Goal: Information Seeking & Learning: Learn about a topic

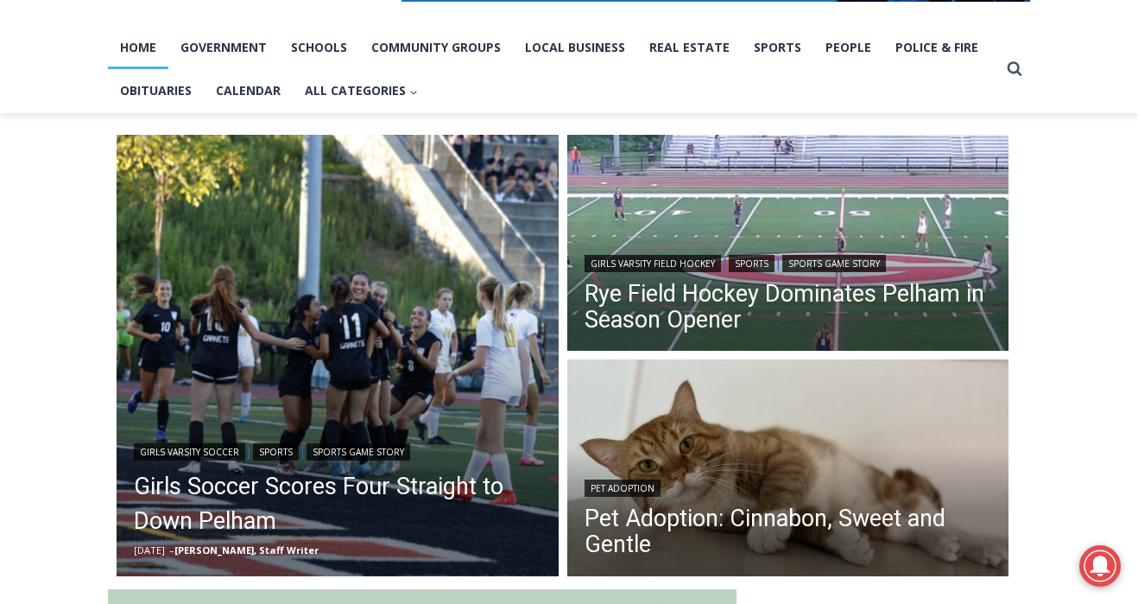
scroll to position [351, 0]
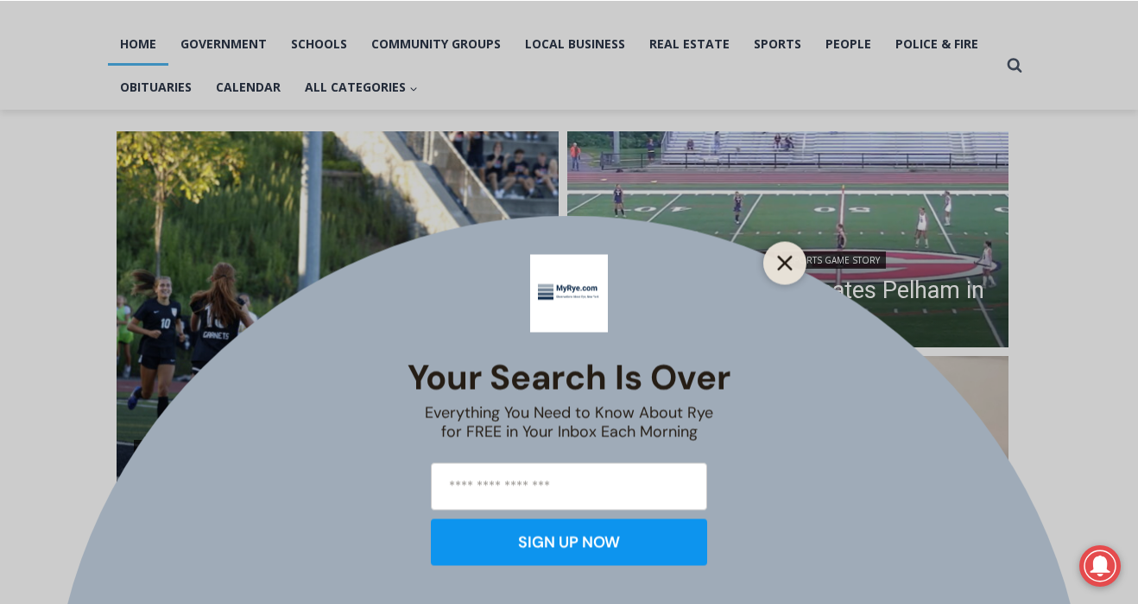
click at [791, 265] on icon "Close" at bounding box center [785, 263] width 16 height 16
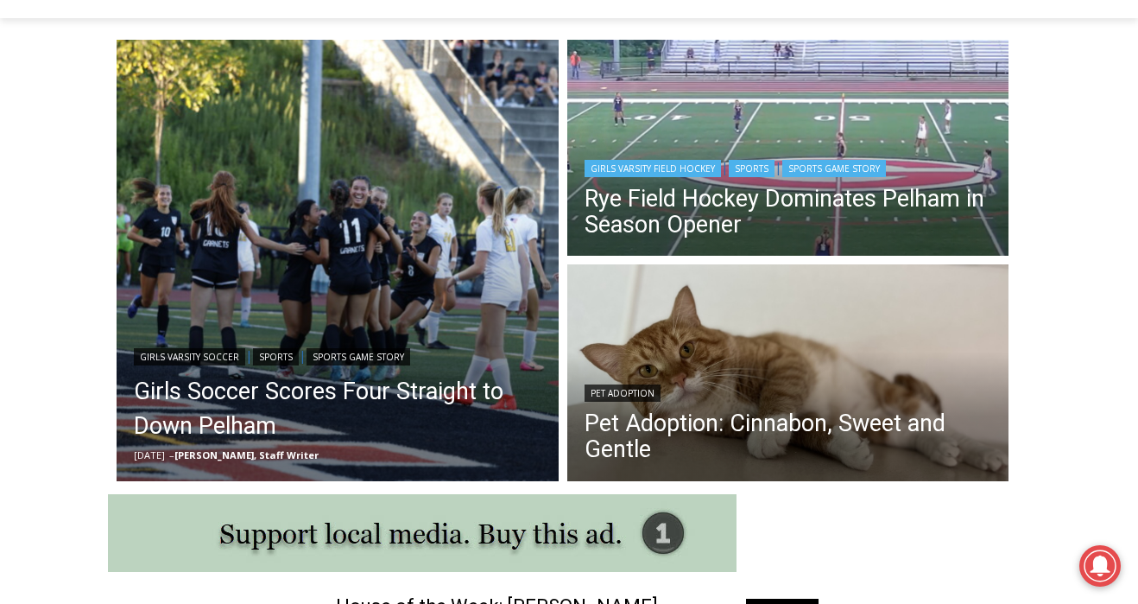
scroll to position [439, 0]
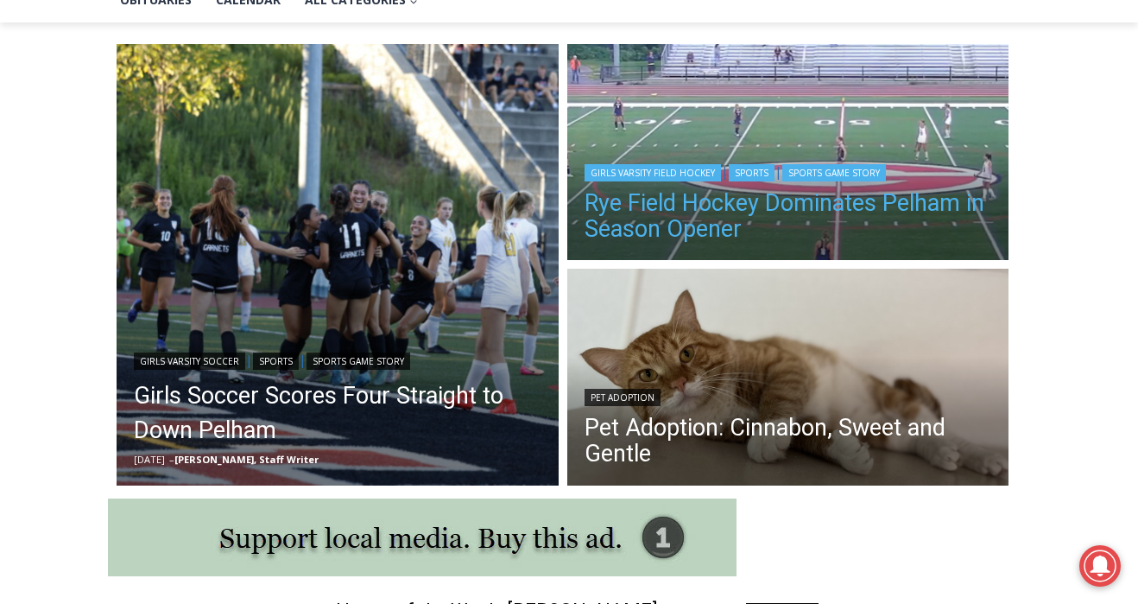
click at [692, 220] on link "Rye Field Hockey Dominates Pelham in Season Opener" at bounding box center [789, 216] width 408 height 52
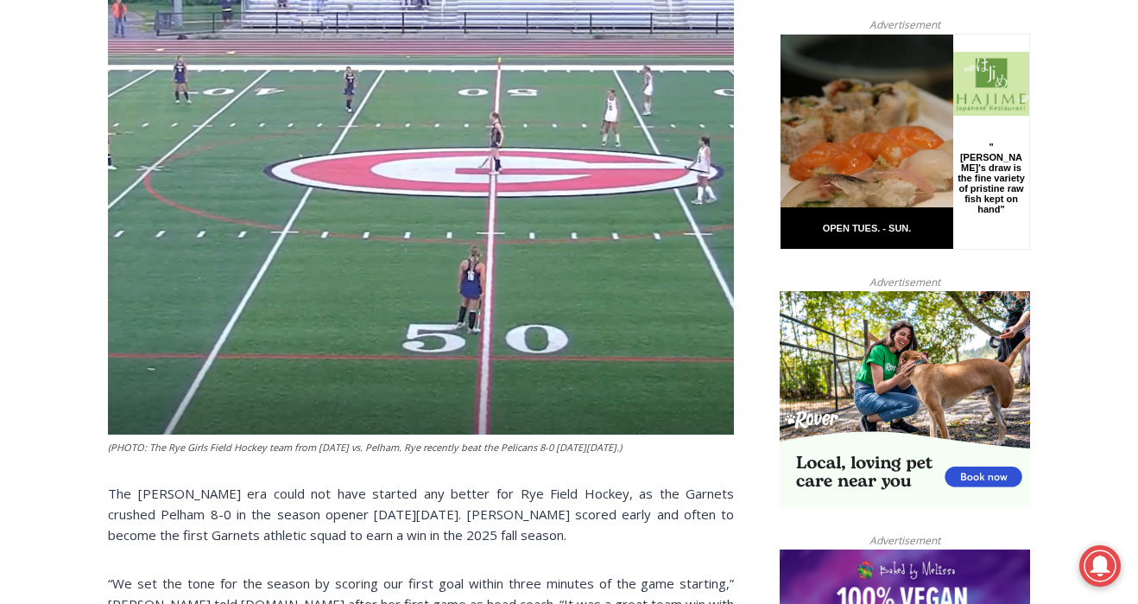
scroll to position [848, 0]
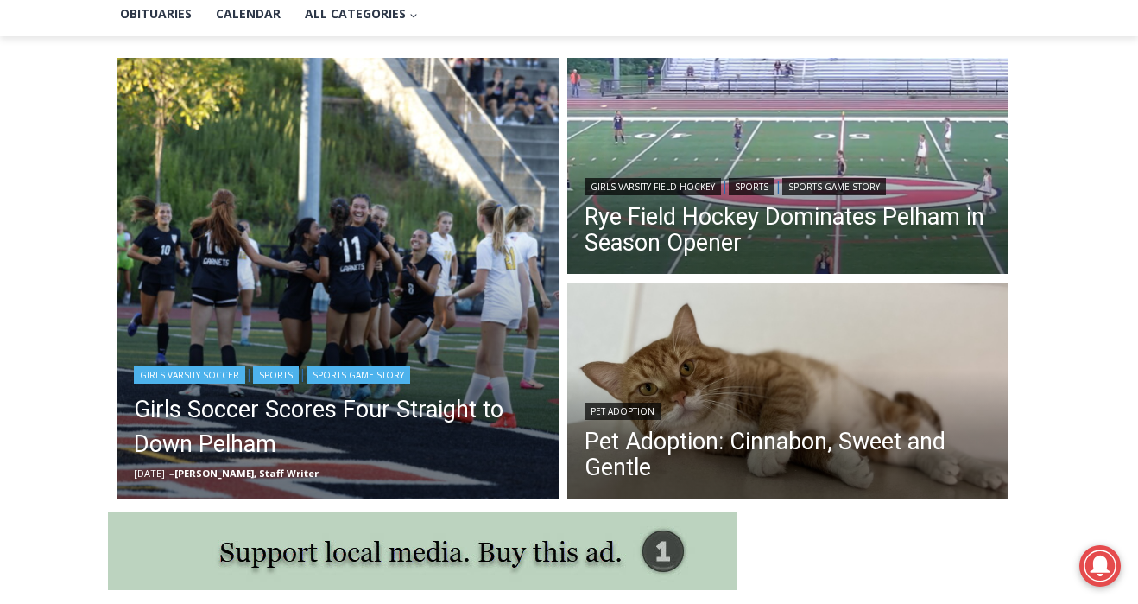
click at [307, 188] on img "Read More Girls Soccer Scores Four Straight to Down Pelham" at bounding box center [338, 279] width 442 height 442
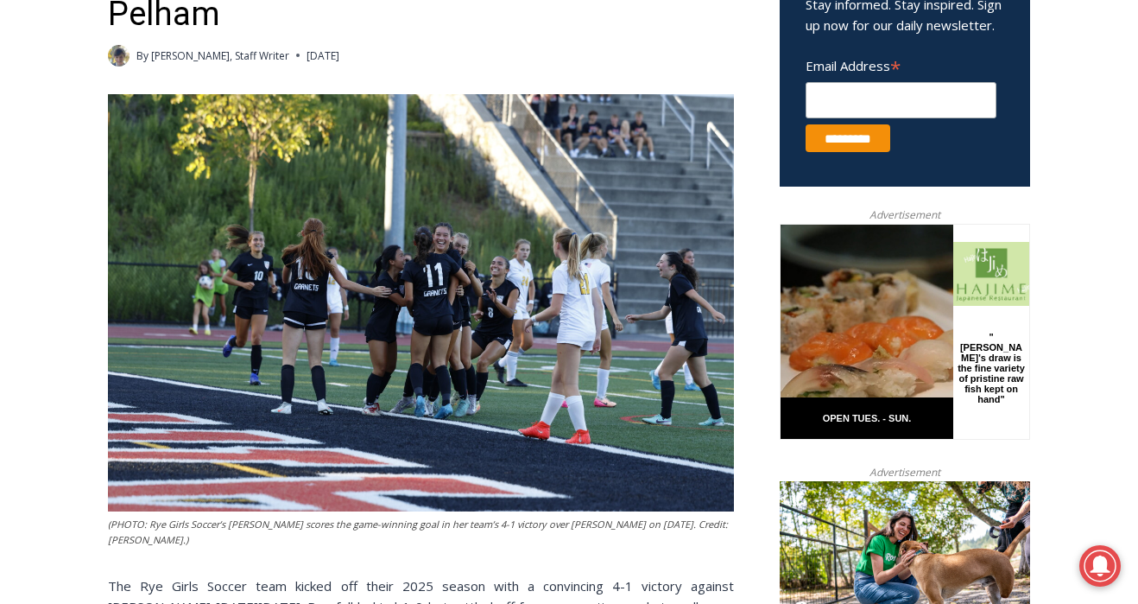
scroll to position [487, 0]
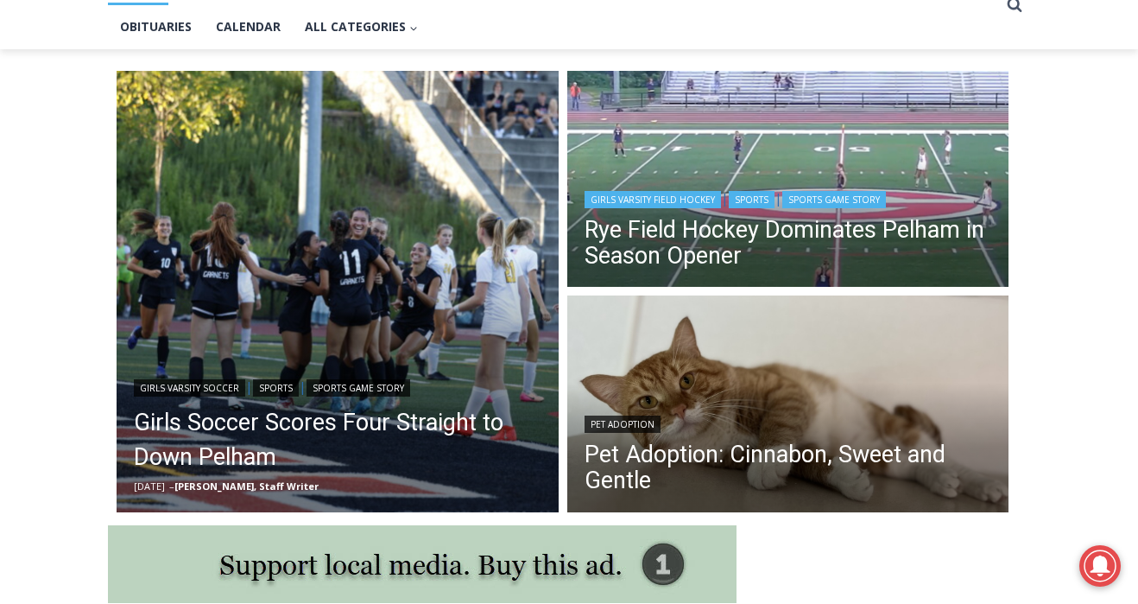
click at [810, 170] on img "Read More Rye Field Hockey Dominates Pelham in Season Opener" at bounding box center [788, 181] width 442 height 221
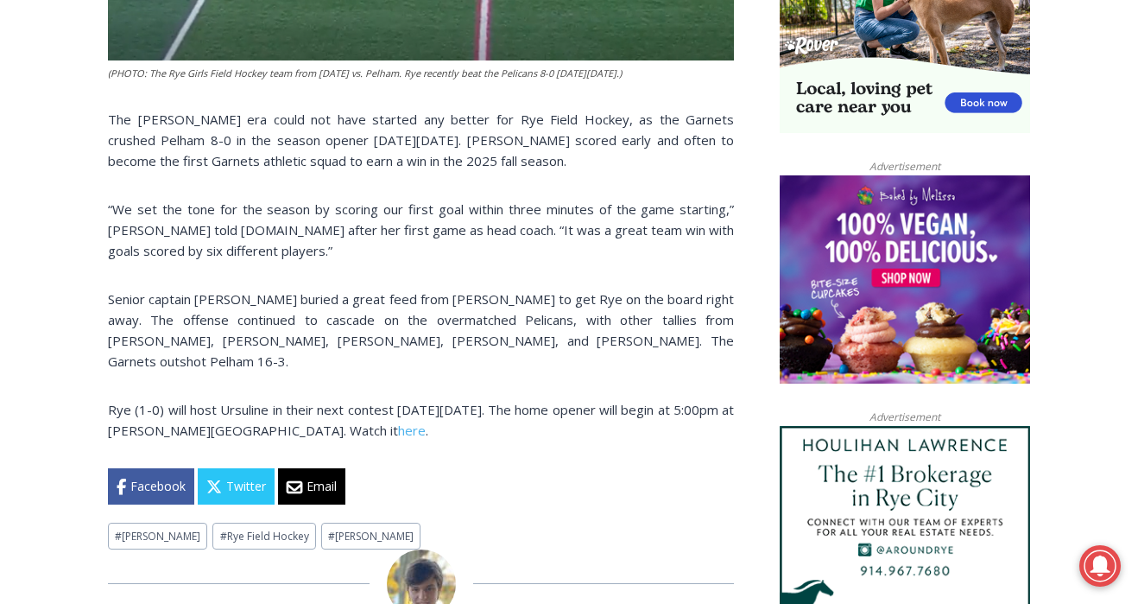
scroll to position [1229, 0]
